Goal: Check status: Check status

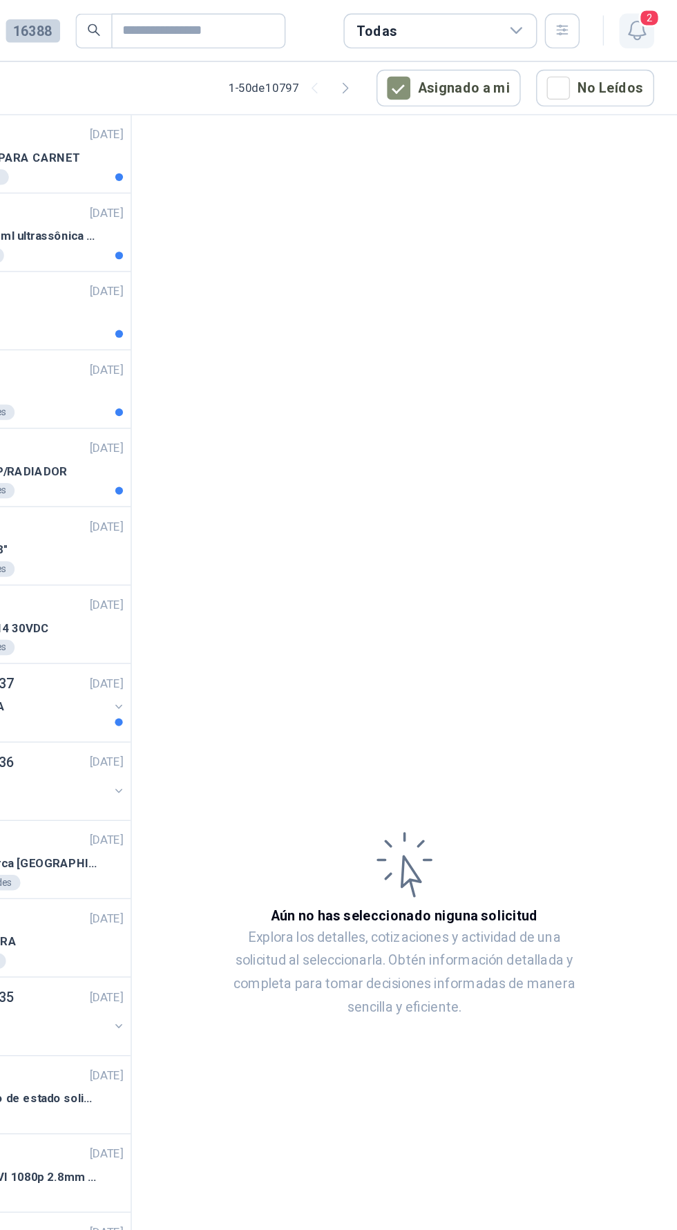
click at [650, 22] on icon "button" at bounding box center [648, 21] width 17 height 17
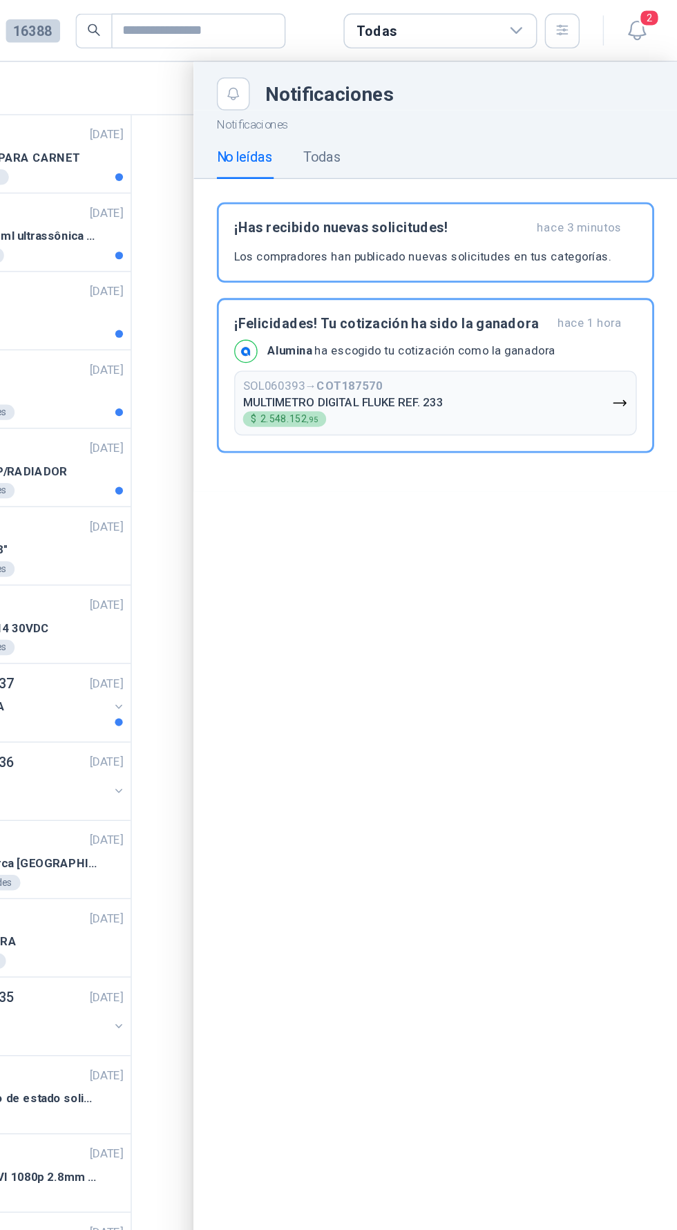
click at [273, 566] on div at bounding box center [364, 636] width 624 height 1185
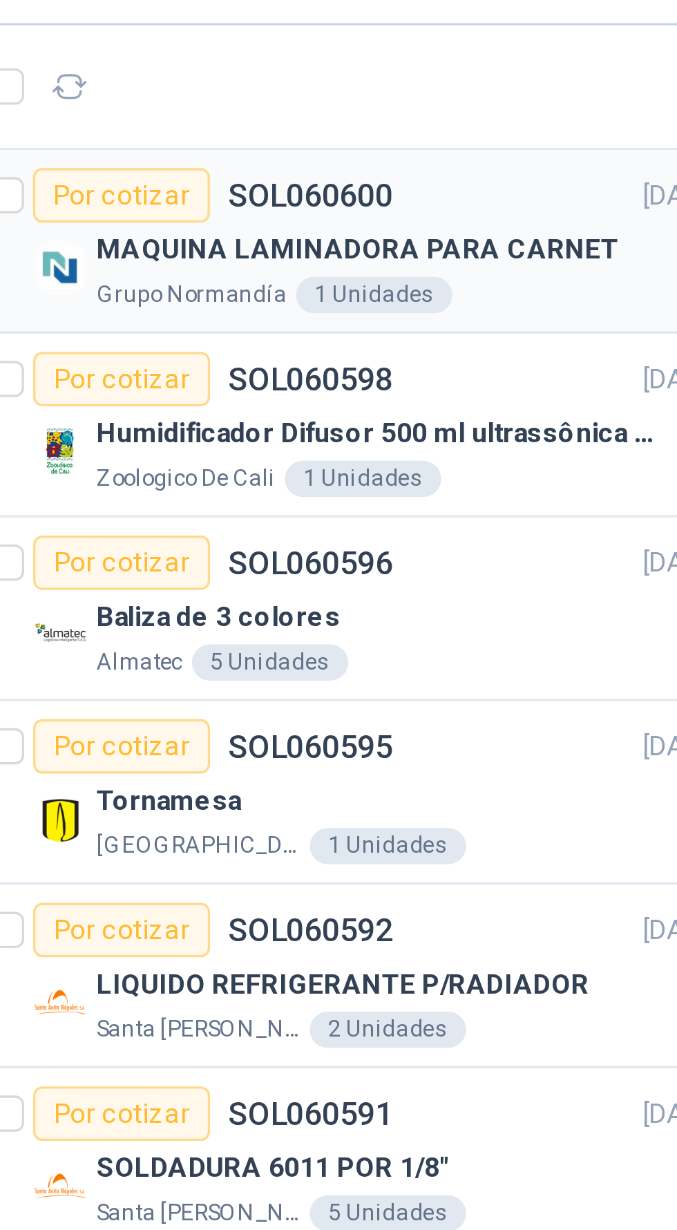
click at [231, 124] on div "Grupo Normandía 1 Unidades" at bounding box center [186, 126] width 190 height 11
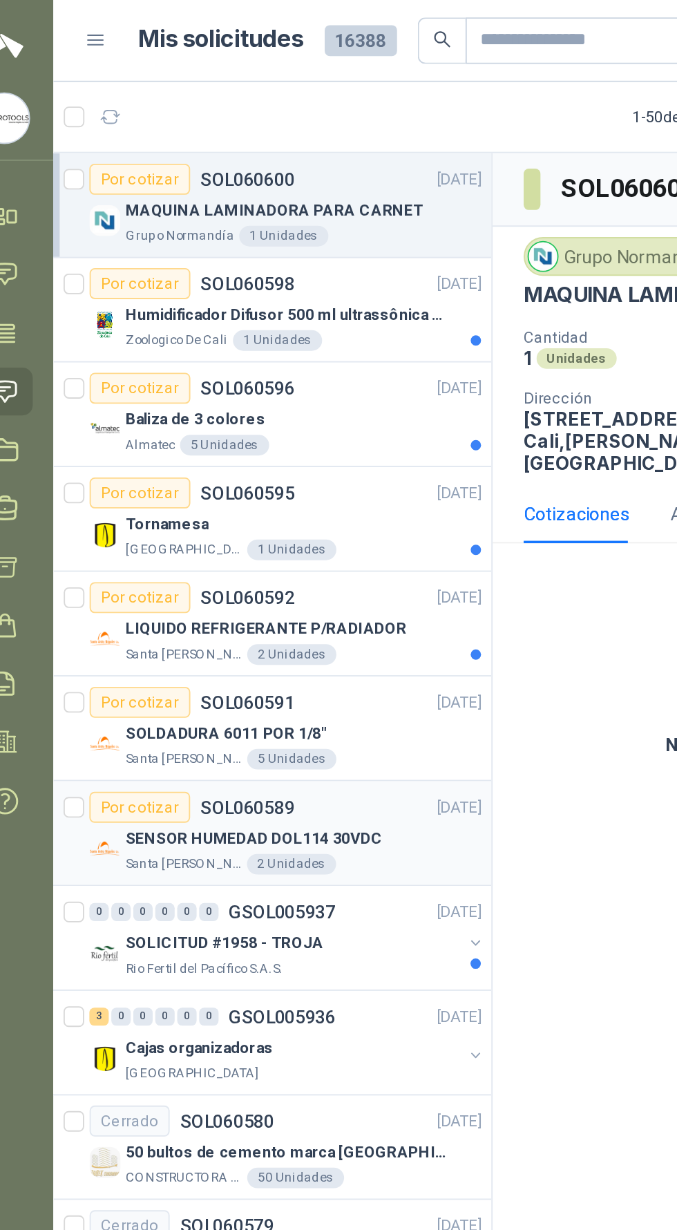
click at [126, 443] on p "SENSOR HUMEDAD DOL114 30VDC" at bounding box center [159, 448] width 137 height 13
